Goal: Find specific page/section: Find specific page/section

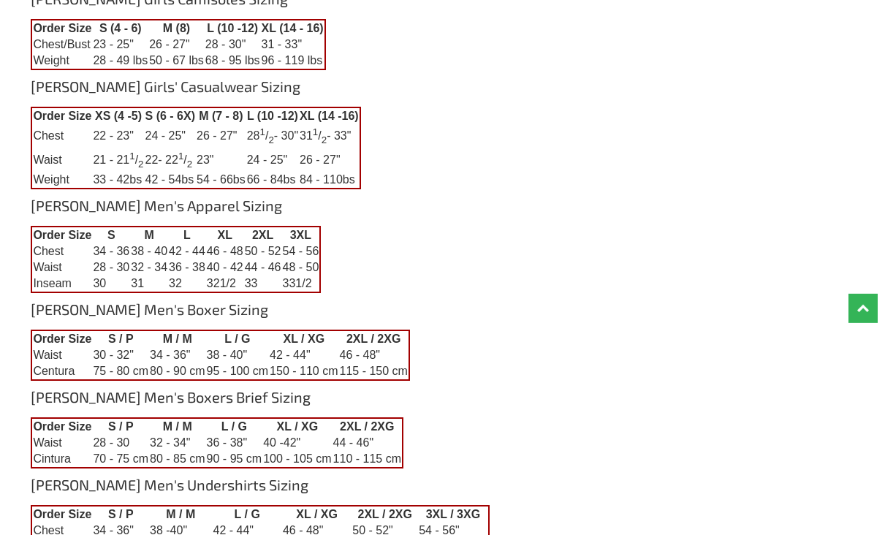
scroll to position [599, 0]
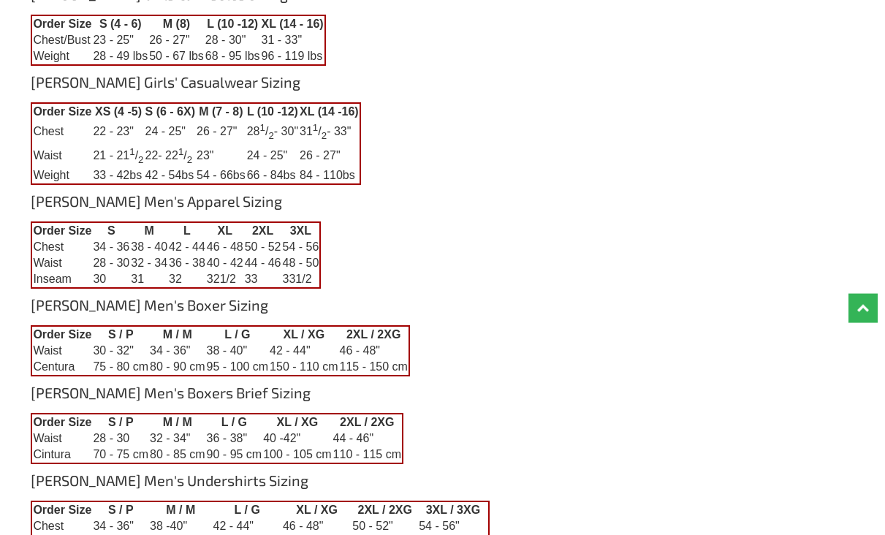
click at [862, 323] on link "Top" at bounding box center [862, 308] width 29 height 29
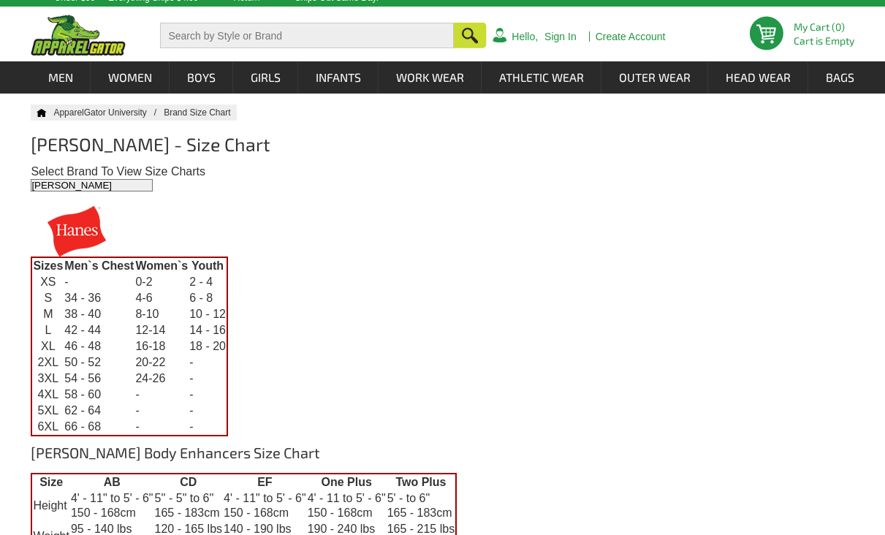
scroll to position [26, 0]
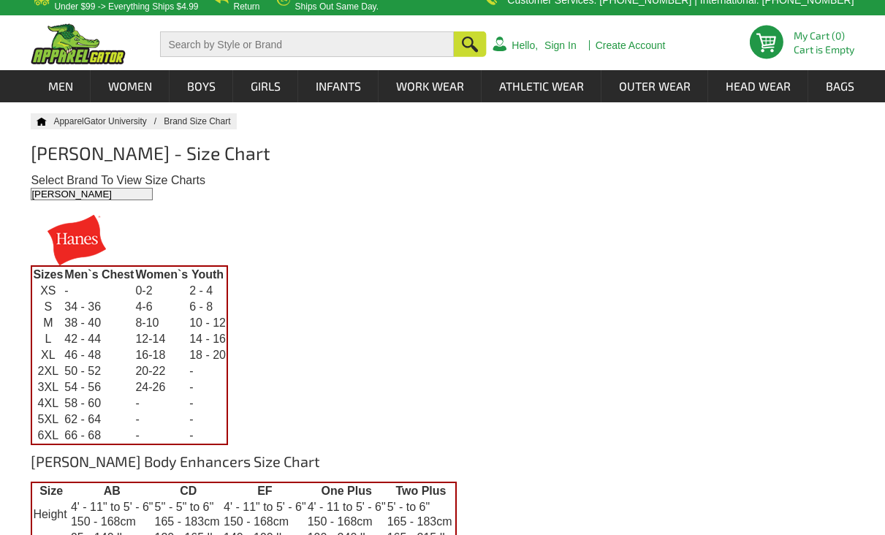
scroll to position [27, 0]
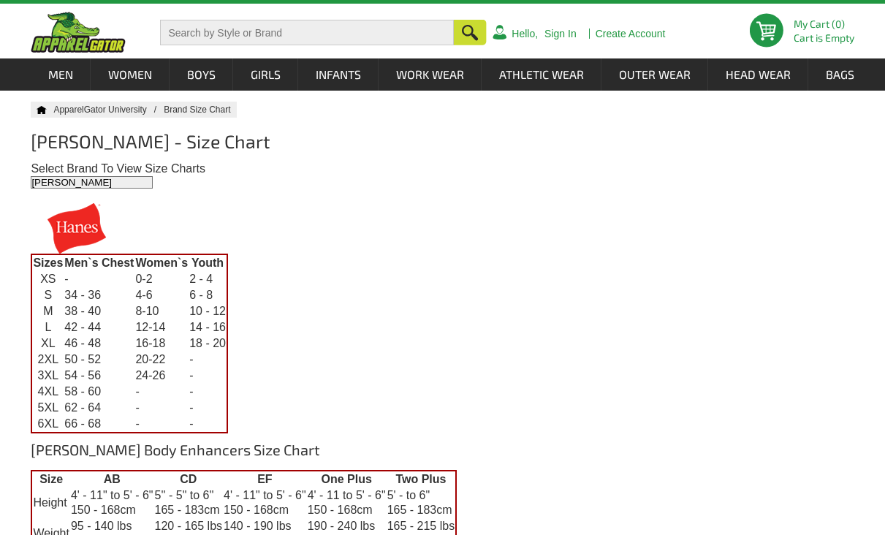
click at [83, 234] on img at bounding box center [77, 228] width 92 height 50
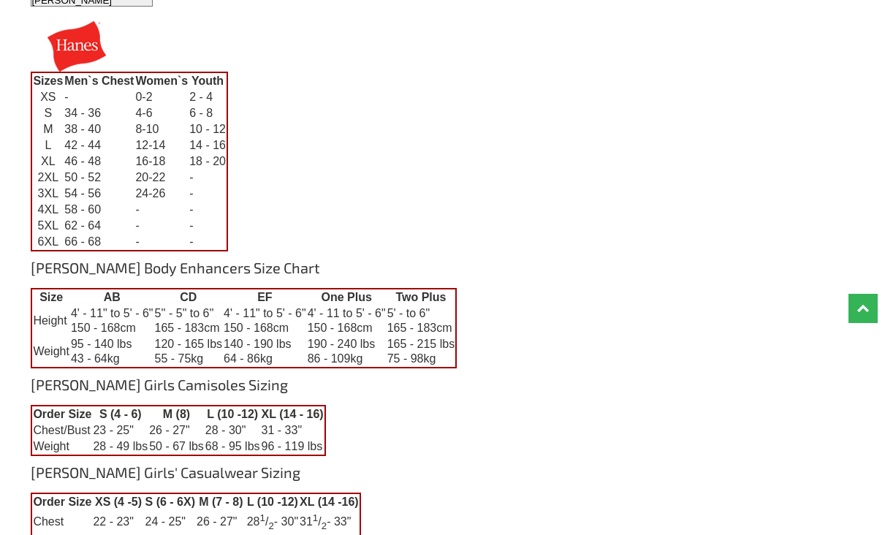
scroll to position [0, 0]
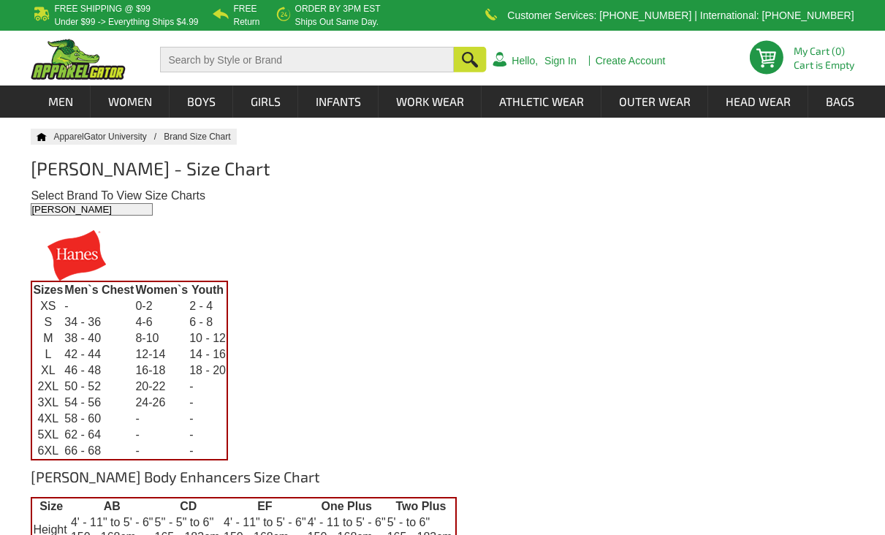
click at [75, 248] on img at bounding box center [77, 255] width 92 height 50
